Goal: Check status: Check status

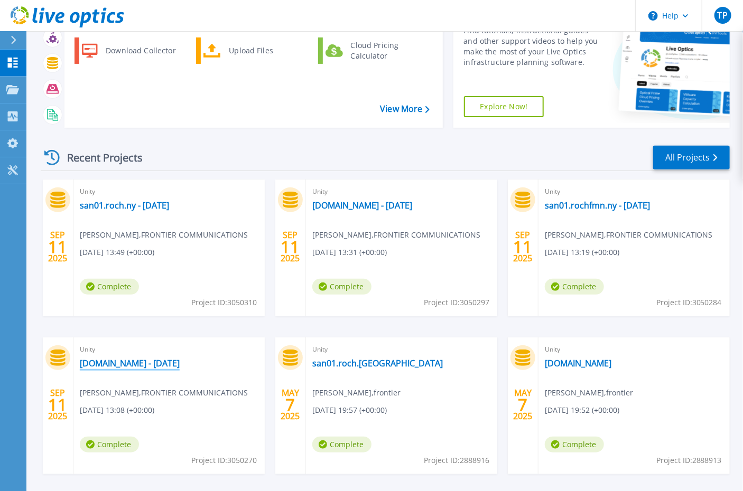
scroll to position [95, 0]
click at [161, 364] on link "[DOMAIN_NAME] - [DATE]" at bounding box center [130, 363] width 100 height 11
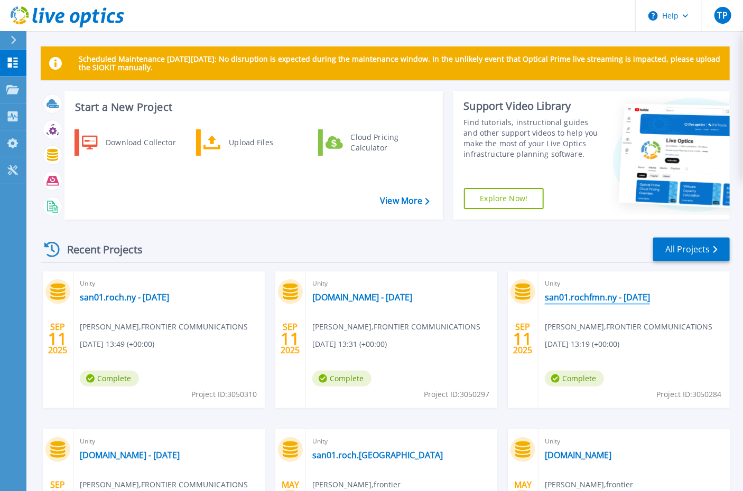
click at [614, 295] on link "san01.rochfmn.ny - [DATE]" at bounding box center [597, 297] width 105 height 11
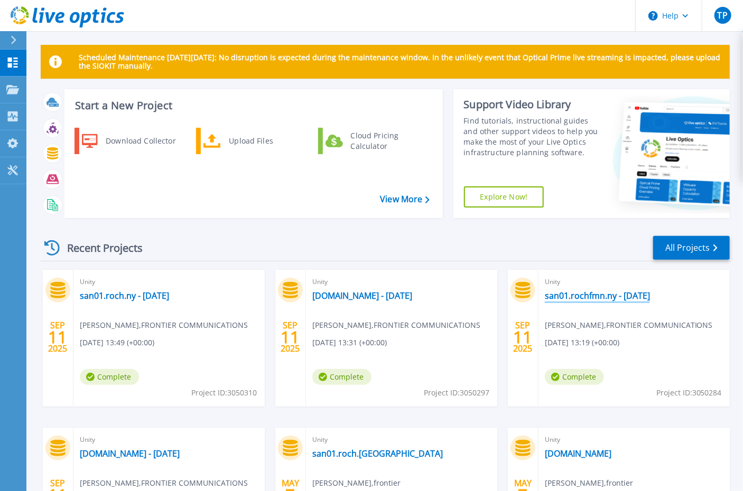
scroll to position [4, 0]
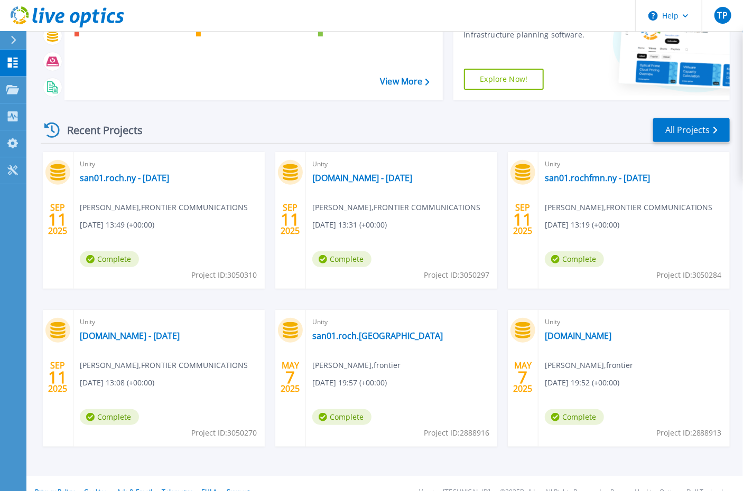
scroll to position [123, 0]
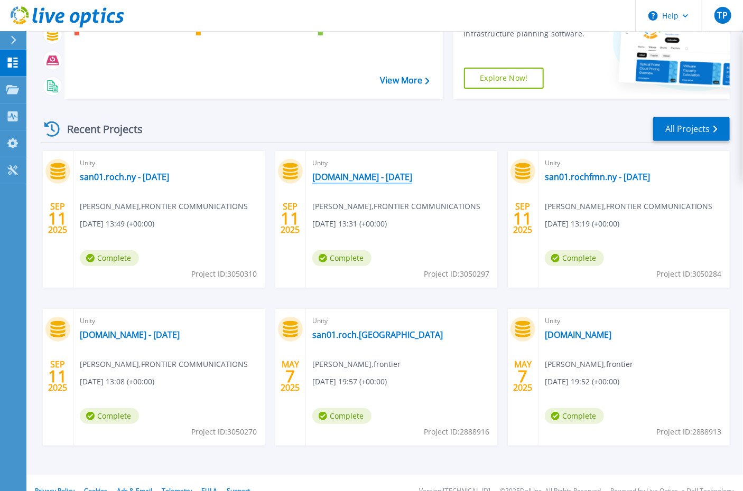
click at [392, 177] on link "[DOMAIN_NAME] - [DATE]" at bounding box center [362, 177] width 100 height 11
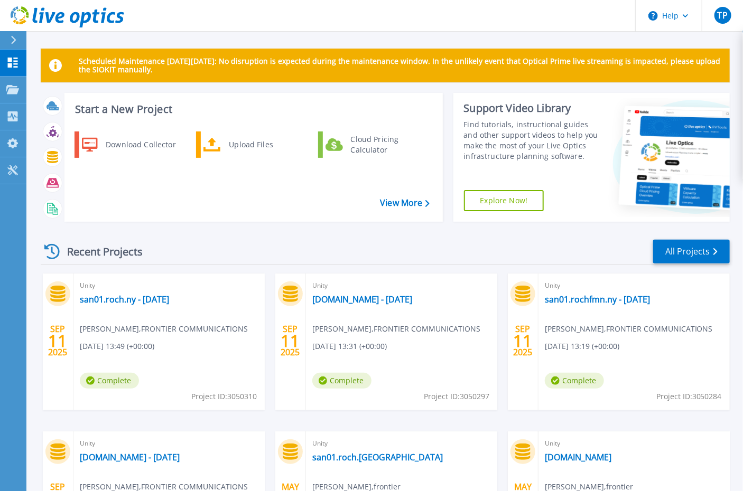
scroll to position [138, 0]
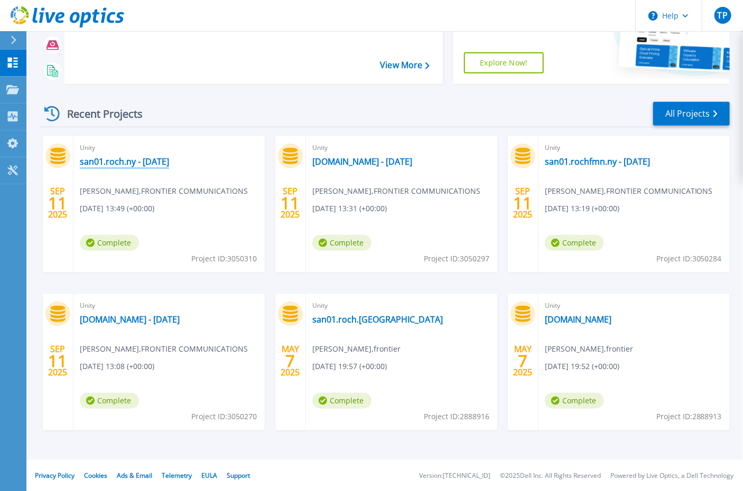
click at [146, 163] on link "san01.roch.ny - [DATE]" at bounding box center [124, 161] width 89 height 11
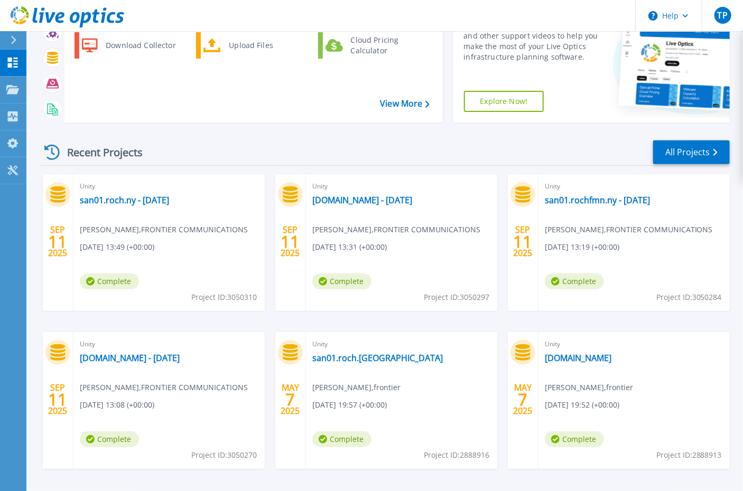
scroll to position [138, 0]
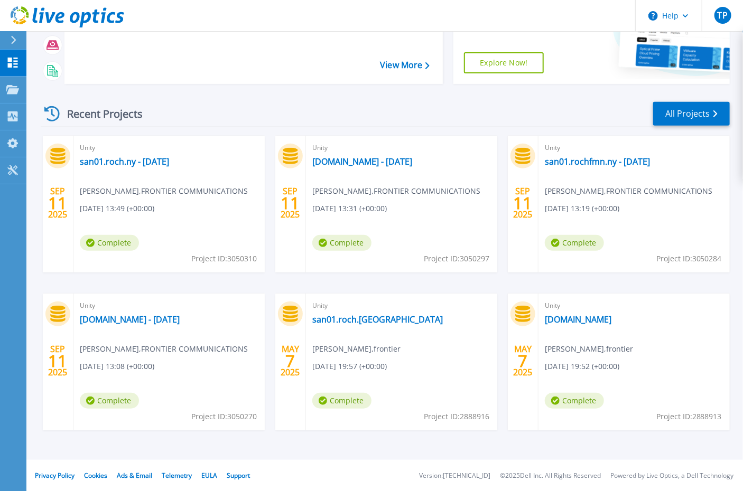
click at [231, 99] on div "Recent Projects All Projects SEP 11 2025 Unity san01.roch.ny - 2025-09-11 Thoma…" at bounding box center [385, 276] width 689 height 368
click at [180, 322] on link "[DOMAIN_NAME] - [DATE]" at bounding box center [130, 319] width 100 height 11
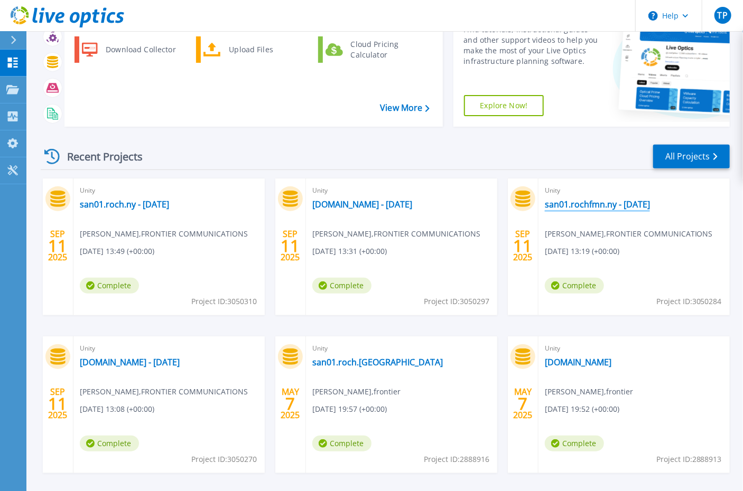
scroll to position [95, 0]
click at [602, 204] on link "san01.rochfmn.ny - [DATE]" at bounding box center [597, 204] width 105 height 11
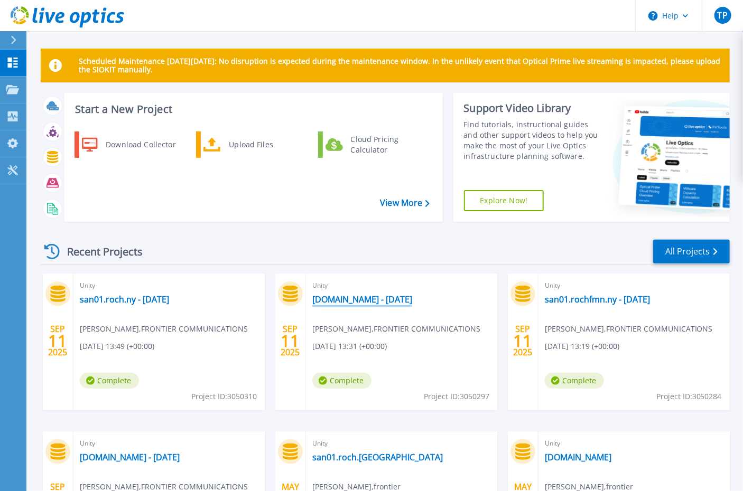
click at [350, 298] on link "[DOMAIN_NAME] - [DATE]" at bounding box center [362, 299] width 100 height 11
click at [132, 297] on link "san01.roch.ny - [DATE]" at bounding box center [124, 299] width 89 height 11
click at [208, 361] on div "Unity san01.roch.ny - [DATE] [PERSON_NAME] , FRONTIER COMMUNICATIONS [DATE] 13:…" at bounding box center [168, 342] width 191 height 137
click at [234, 346] on div "Unity san01.roch.ny - 2025-09-11 Thomas Powers , FRONTIER COMMUNICATIONS 09/11/…" at bounding box center [168, 342] width 191 height 137
click at [157, 297] on link "san01.roch.ny - [DATE]" at bounding box center [124, 299] width 89 height 11
